Goal: Task Accomplishment & Management: Complete application form

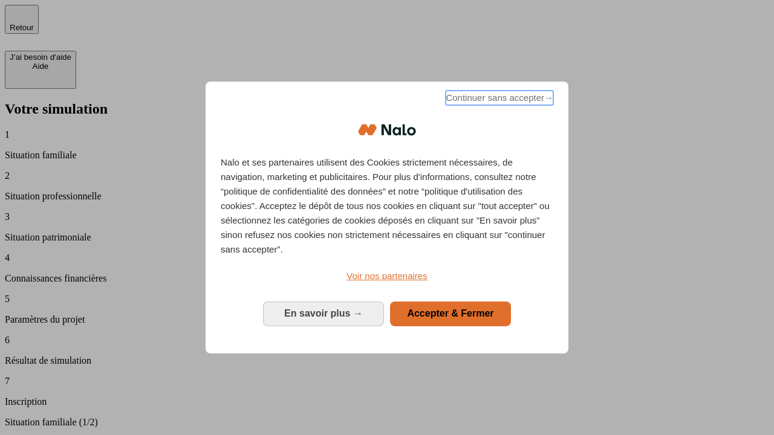
click at [498, 100] on span "Continuer sans accepter →" at bounding box center [500, 98] width 108 height 15
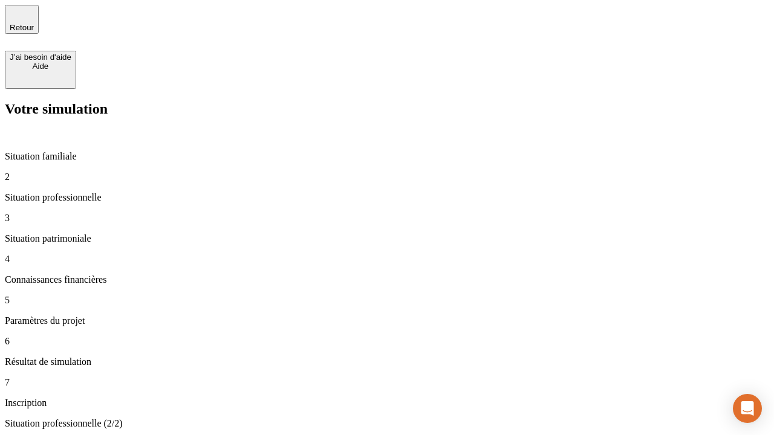
type input "30 000"
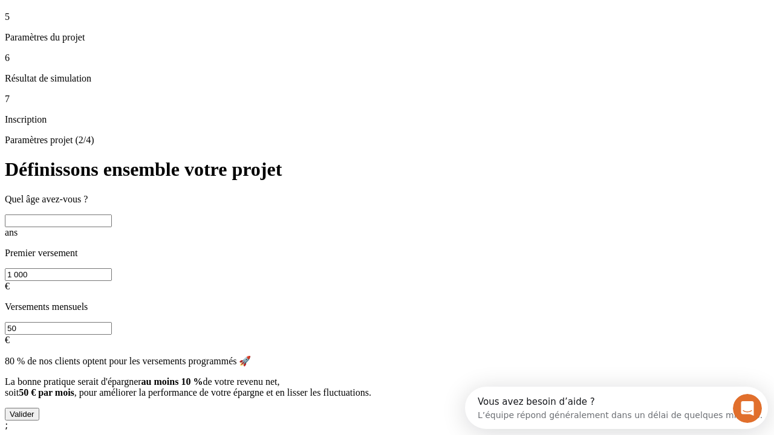
scroll to position [23, 0]
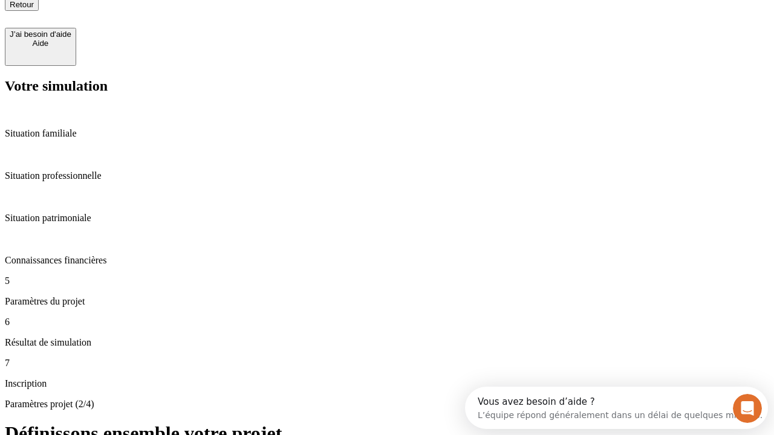
type input "25"
type input "1 000"
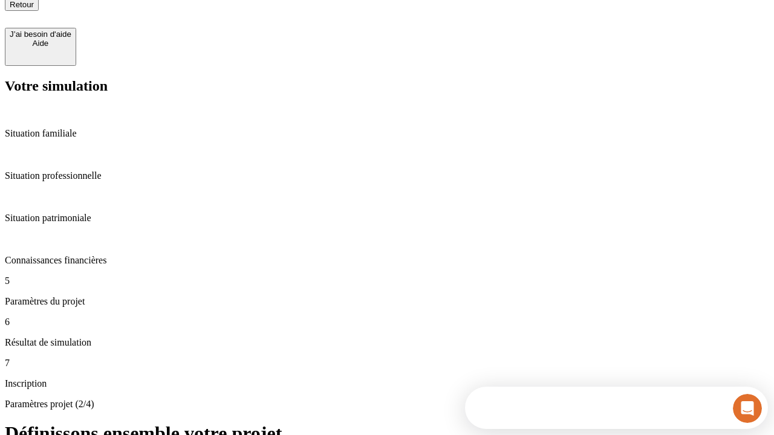
type input "640"
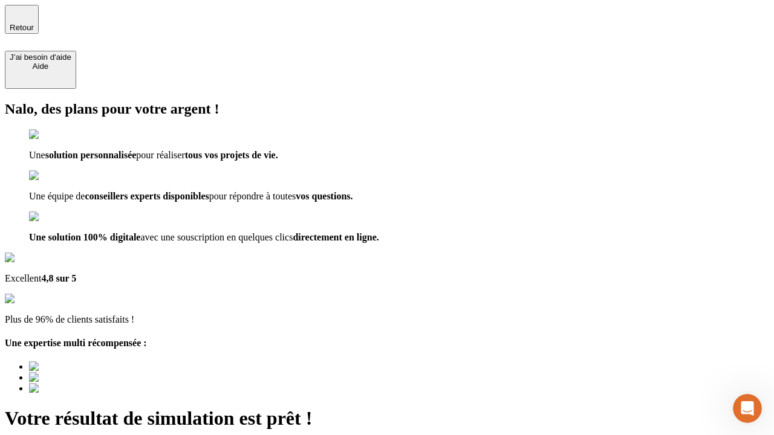
type input "[EMAIL_ADDRESS][PERSON_NAME][DOMAIN_NAME]"
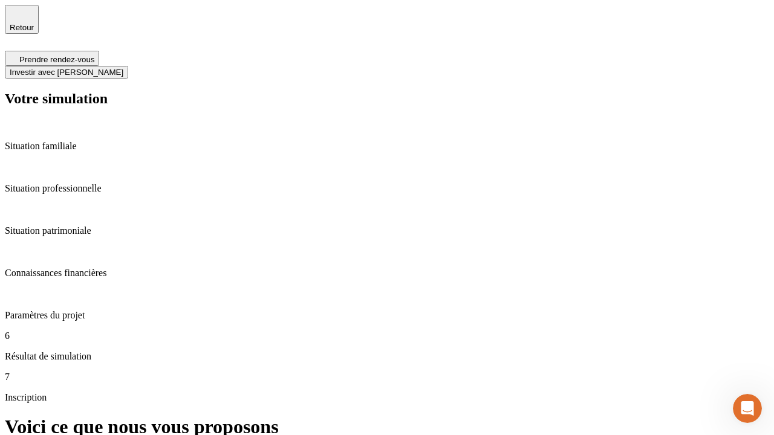
click at [123, 68] on span "Investir avec [PERSON_NAME]" at bounding box center [67, 72] width 114 height 9
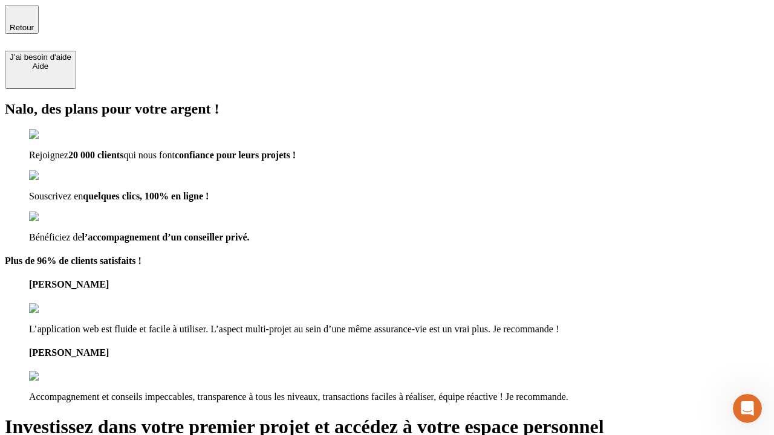
type input "[PERSON_NAME][EMAIL_ADDRESS][DOMAIN_NAME]"
